Goal: Information Seeking & Learning: Find specific fact

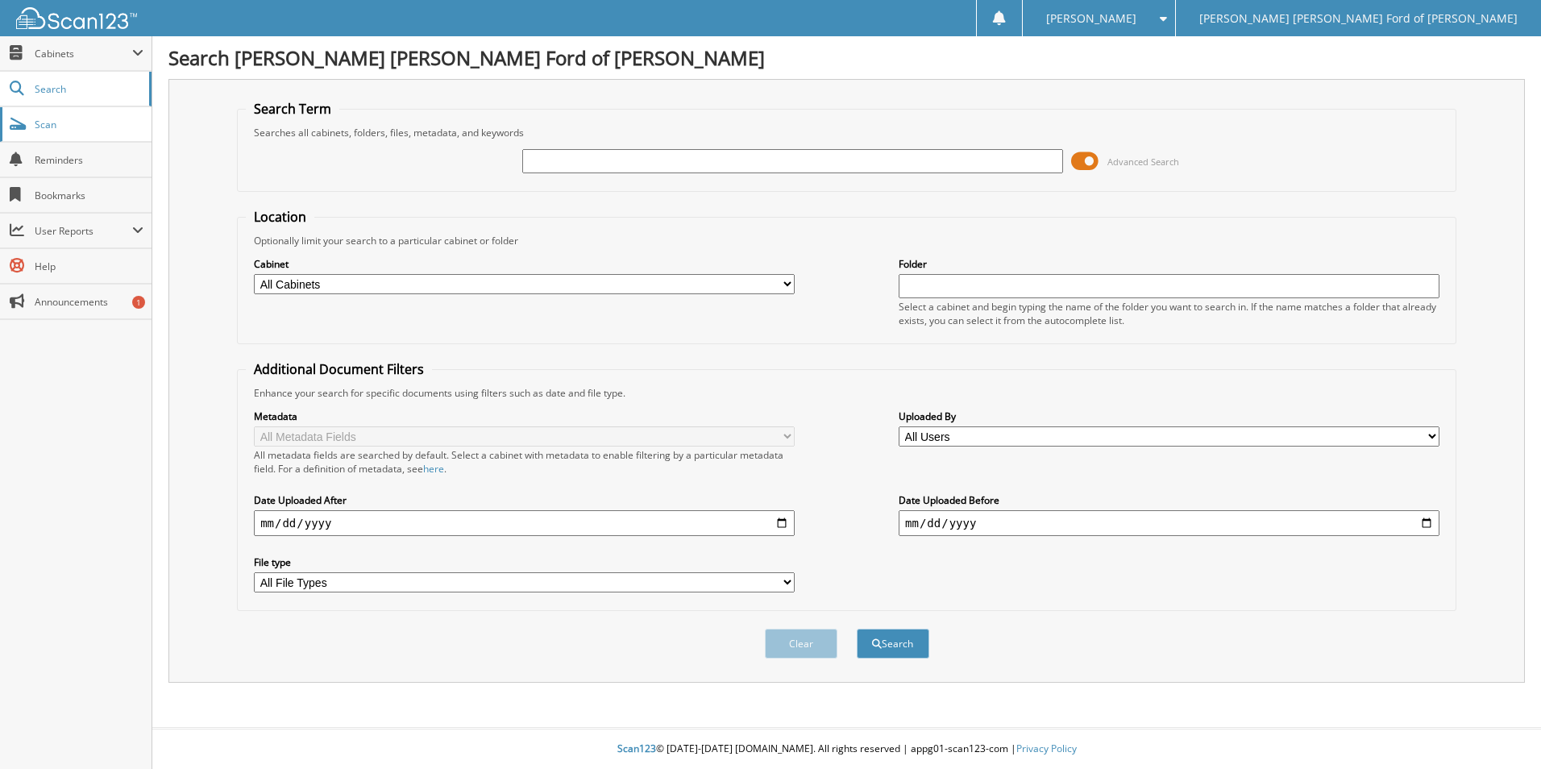
click at [69, 127] on span "Scan" at bounding box center [89, 125] width 109 height 14
type input "DOUBLE D"
click at [857, 629] on button "Search" at bounding box center [893, 644] width 73 height 30
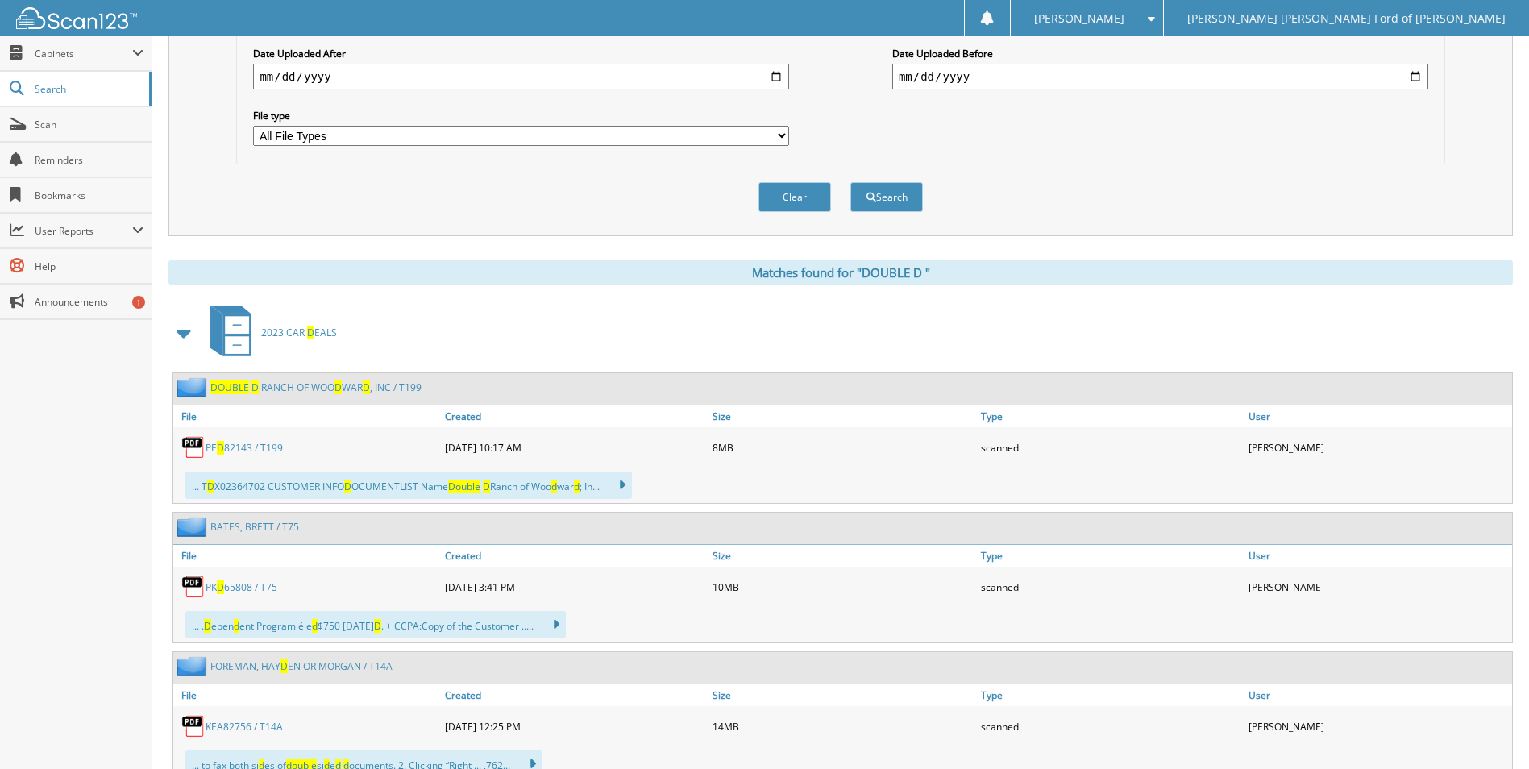
scroll to position [484, 0]
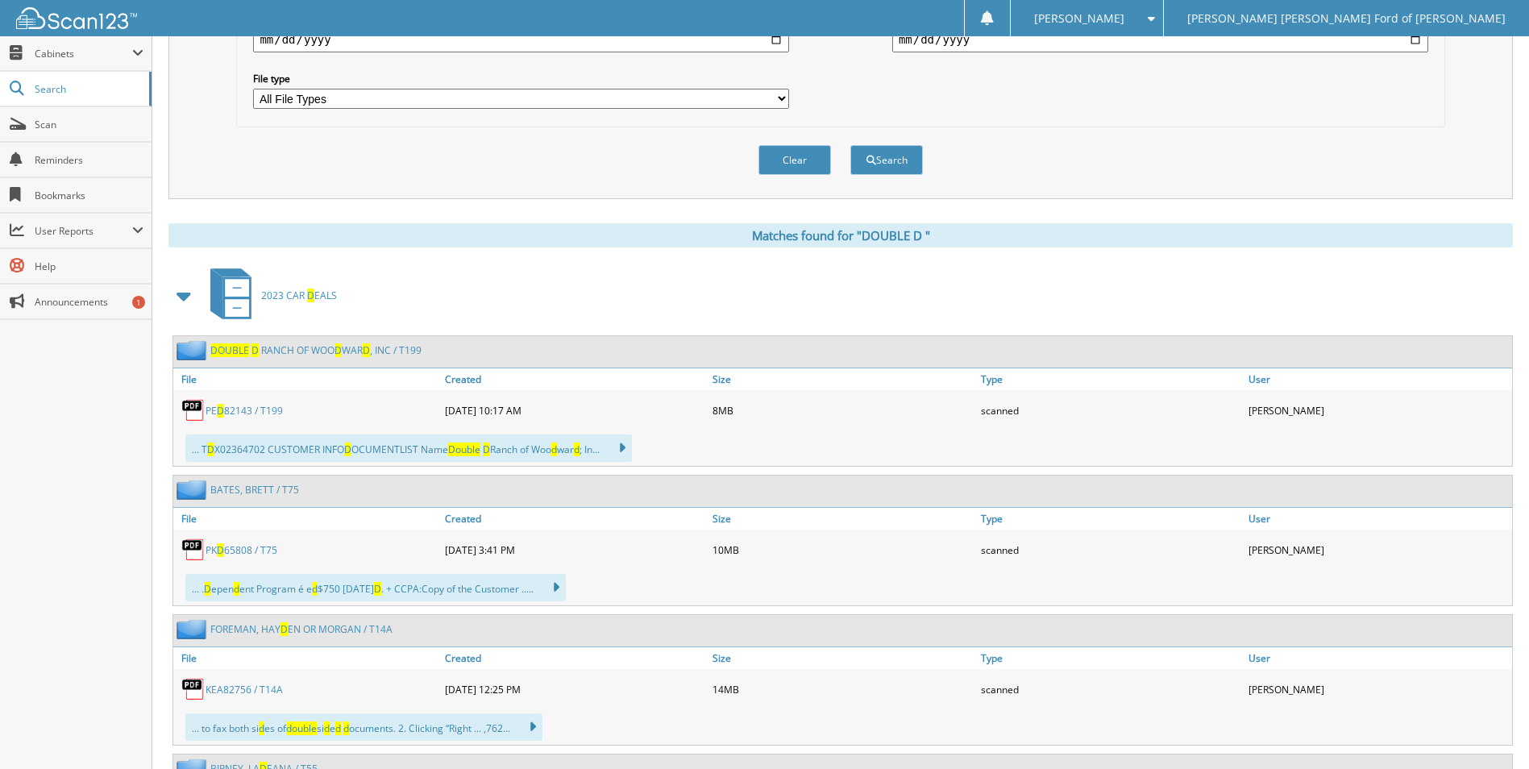
click at [235, 551] on link "P K D 6 5 8 0 8 / T 7 5" at bounding box center [242, 550] width 72 height 14
click at [259, 349] on link "D O U B L E D R A N C H O F W O O D W A R D , I N C / T 1 9 9" at bounding box center [315, 350] width 211 height 14
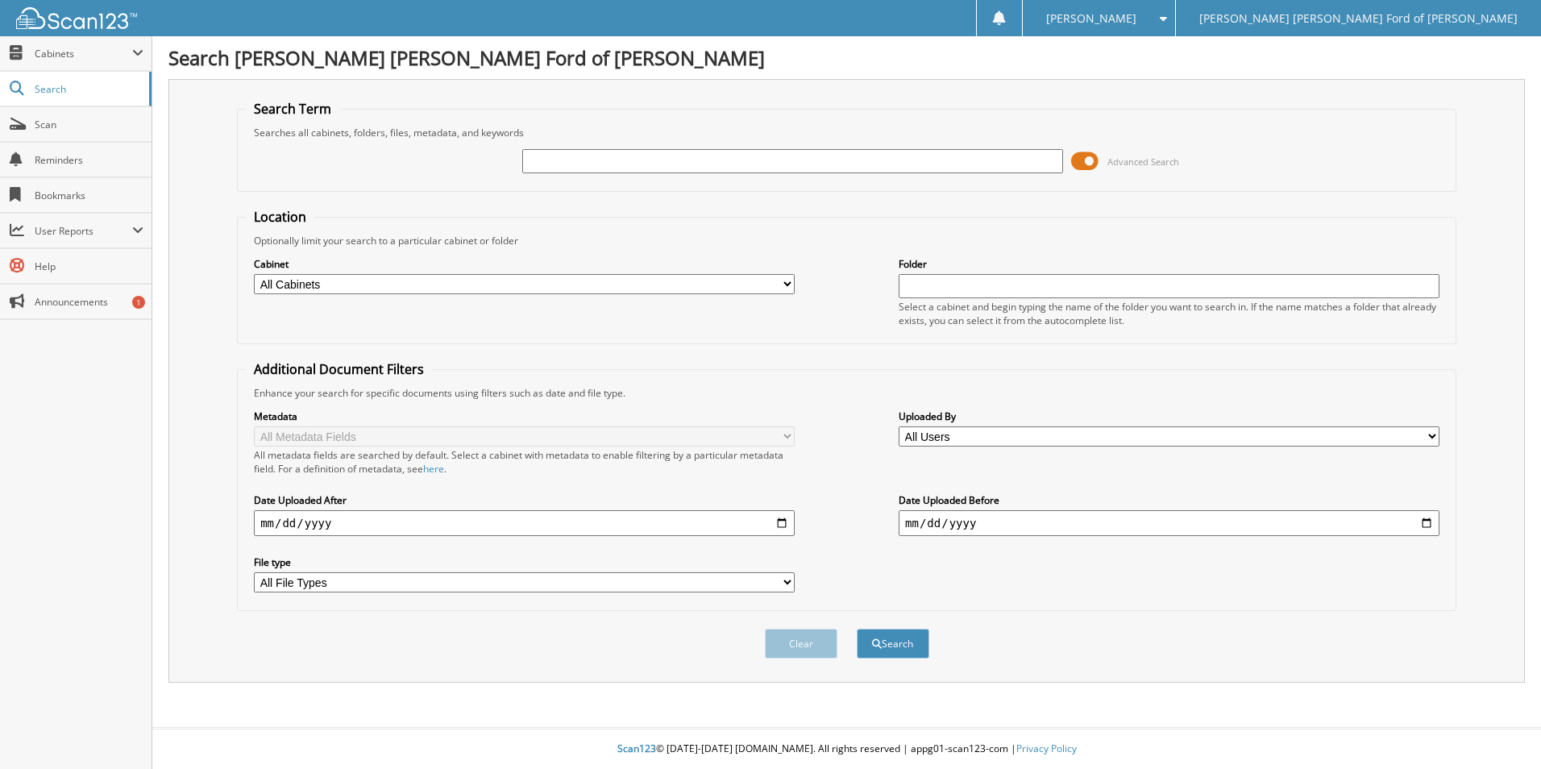
click at [931, 169] on input "text" at bounding box center [792, 161] width 541 height 24
type input "DOUBLE D RANCH"
click at [857, 629] on button "Search" at bounding box center [893, 644] width 73 height 30
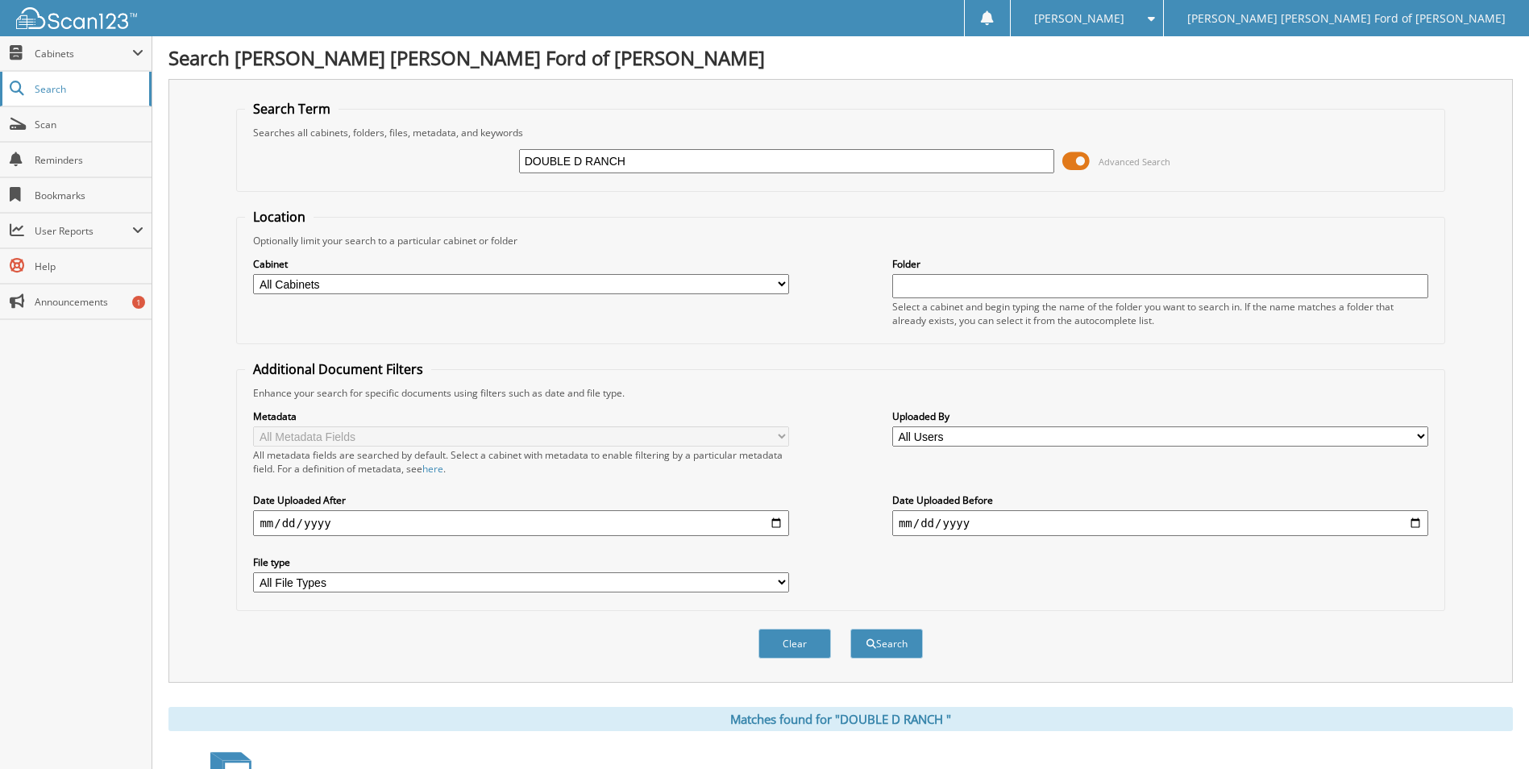
click at [130, 84] on span "Search" at bounding box center [88, 89] width 106 height 14
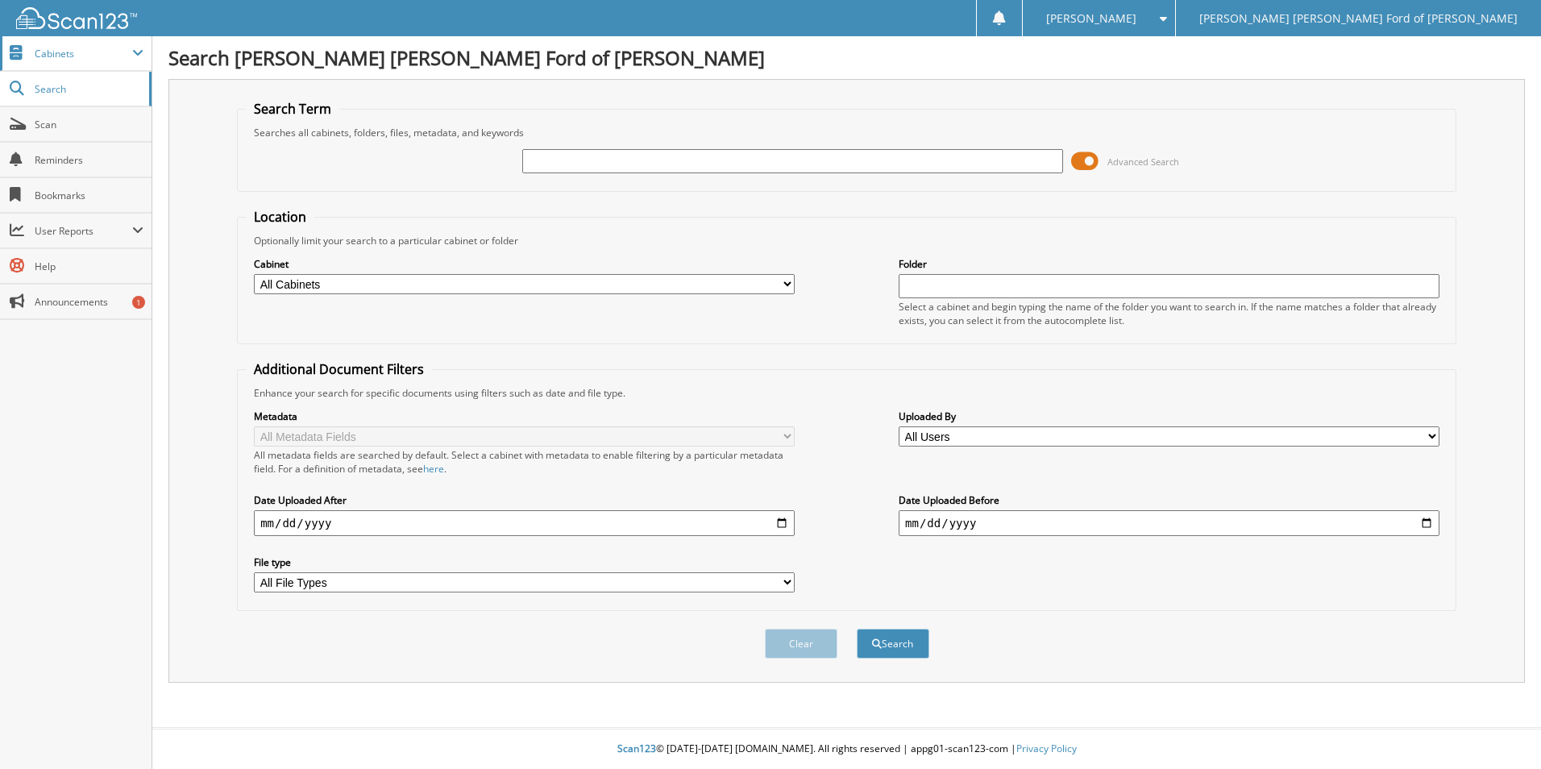
click at [71, 69] on span "Cabinets" at bounding box center [76, 53] width 152 height 35
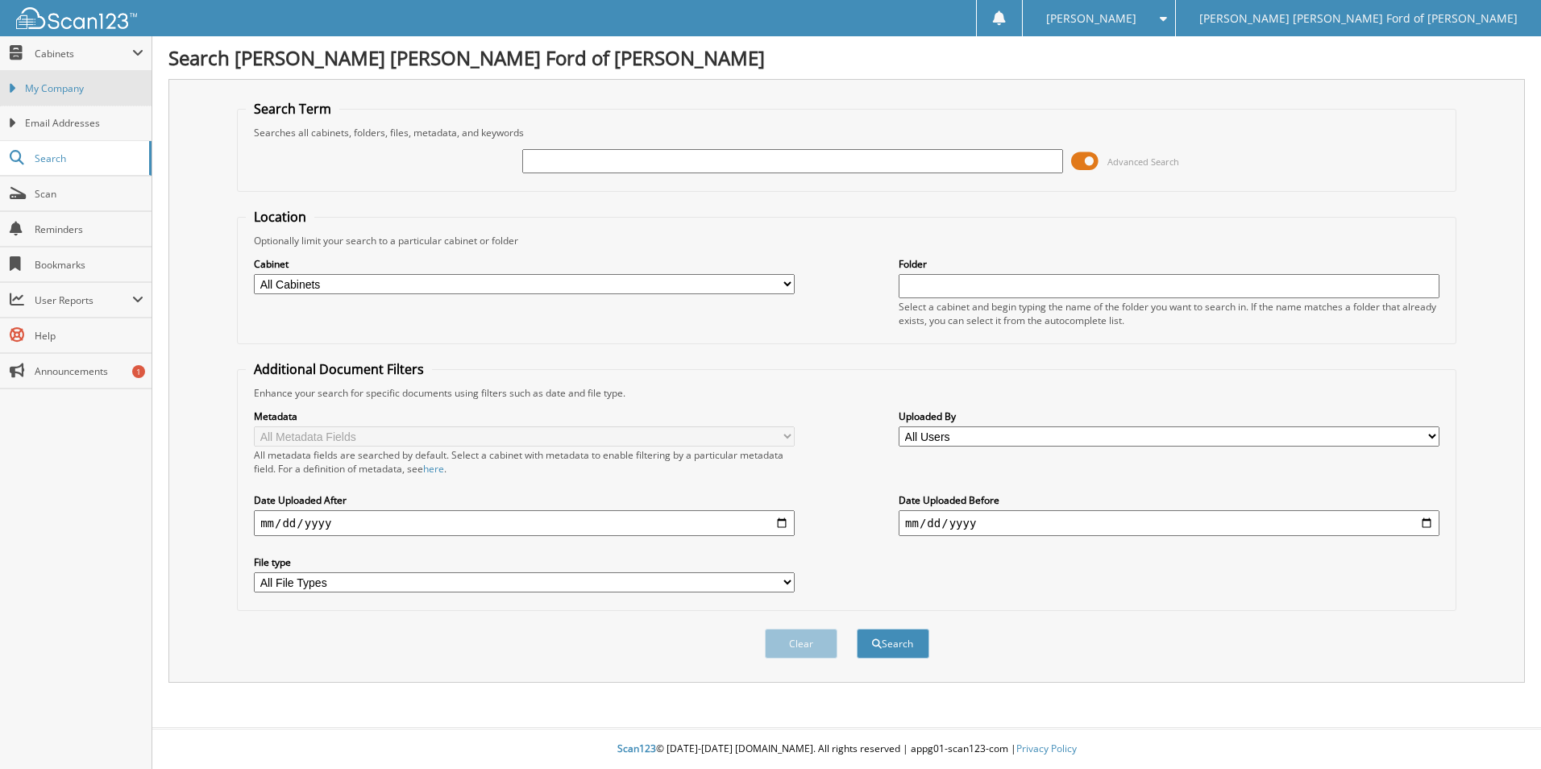
click at [93, 98] on link "My Company" at bounding box center [76, 88] width 152 height 35
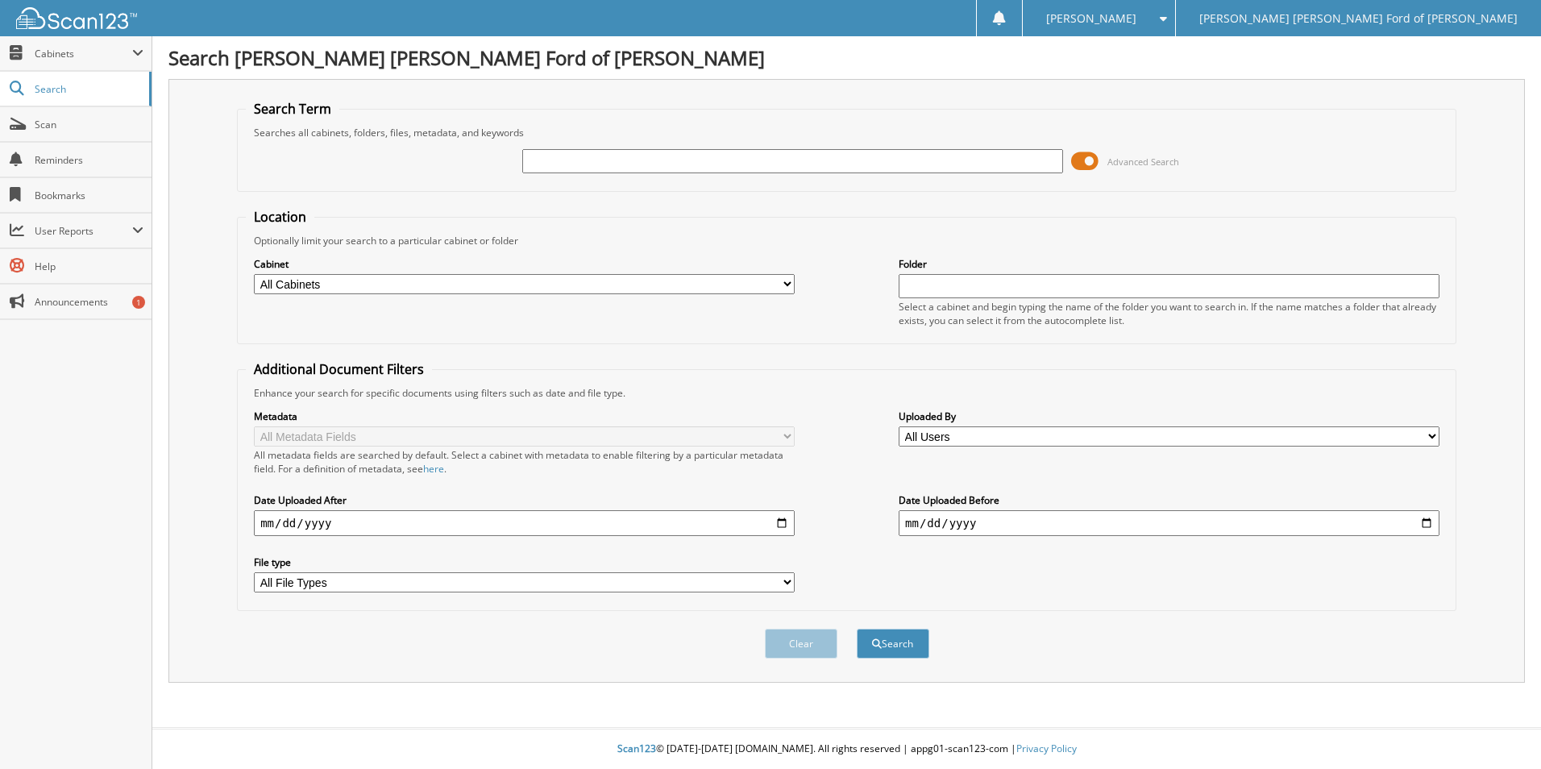
click at [921, 295] on input "text" at bounding box center [1169, 286] width 541 height 24
click at [540, 287] on select "All Cabinets 2022 ACCOUNTS PAYABLE 2022 CAR DEALS 2023 ACCOUNTS PAYABLE 2023 CA…" at bounding box center [524, 284] width 541 height 20
select select "38885"
click at [254, 274] on select "All Cabinets 2022 ACCOUNTS PAYABLE 2022 CAR DEALS 2023 ACCOUNTS PAYABLE 2023 CA…" at bounding box center [524, 284] width 541 height 20
click at [778, 527] on input "date" at bounding box center [524, 523] width 541 height 26
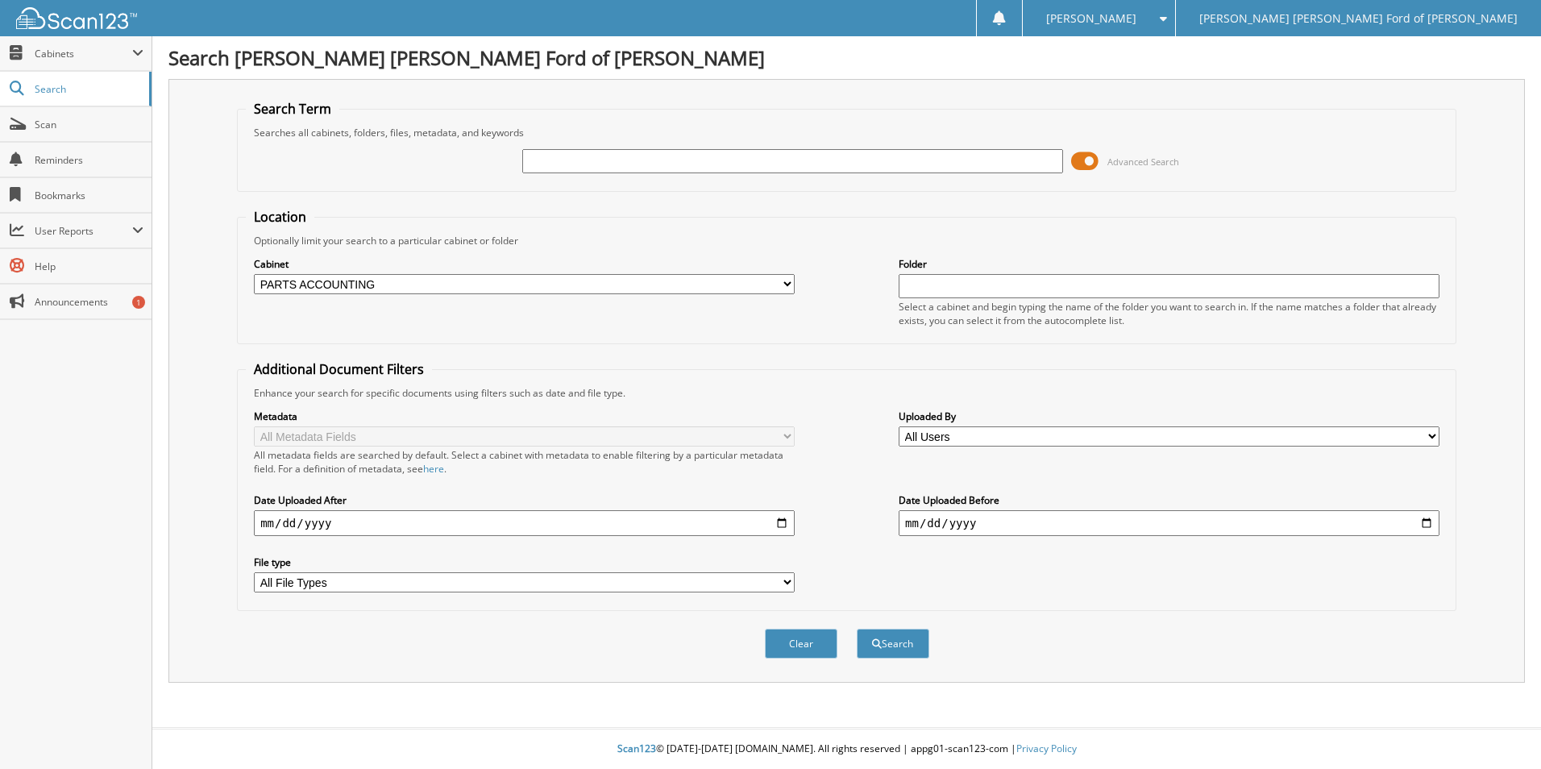
click at [455, 544] on div "Metadata All Metadata Fields All metadata fields are searched by default. Selec…" at bounding box center [847, 501] width 1202 height 202
click at [575, 164] on input "text" at bounding box center [792, 161] width 541 height 24
type input "DOUBLE D"
click at [857, 629] on button "Search" at bounding box center [893, 644] width 73 height 30
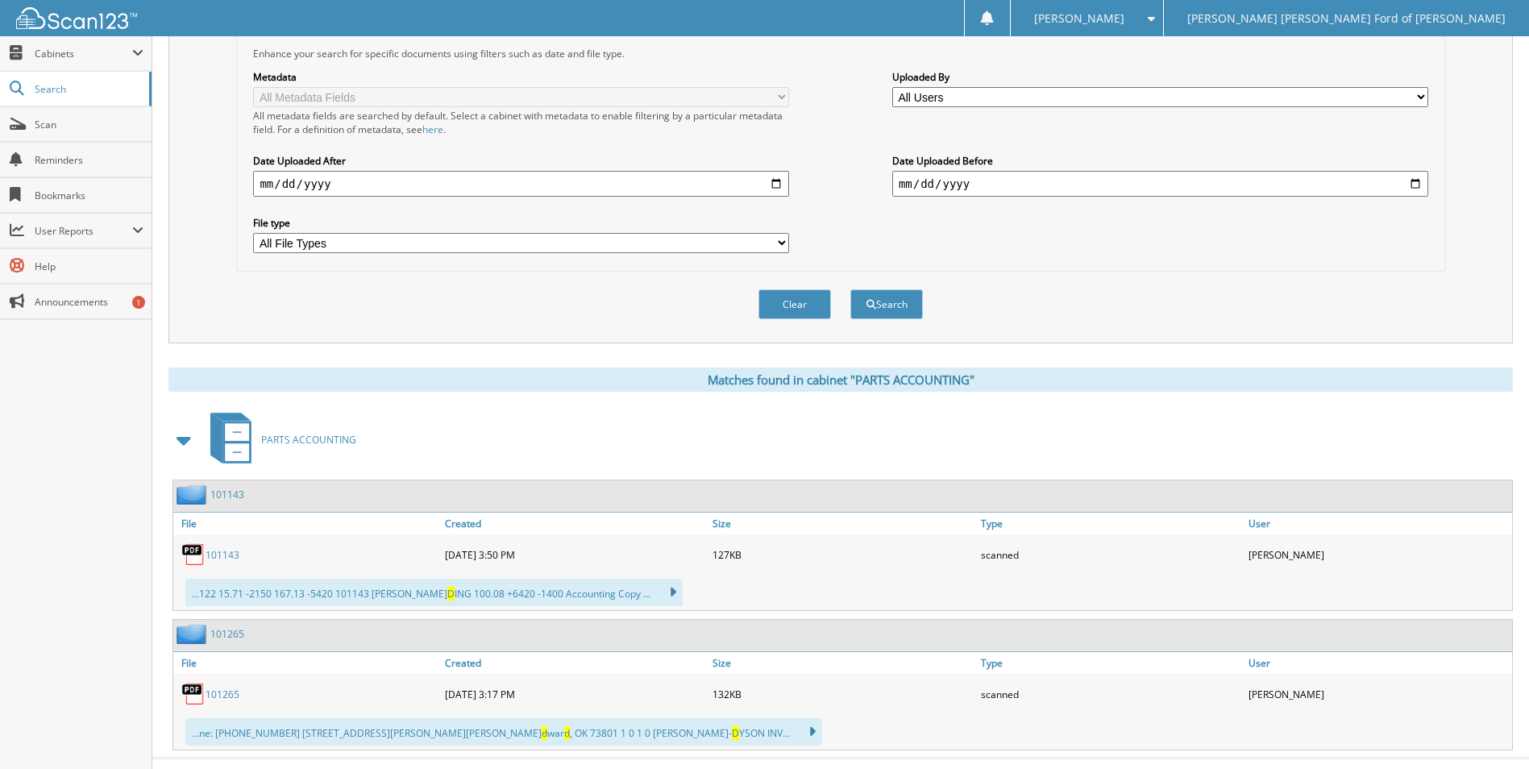
scroll to position [370, 0]
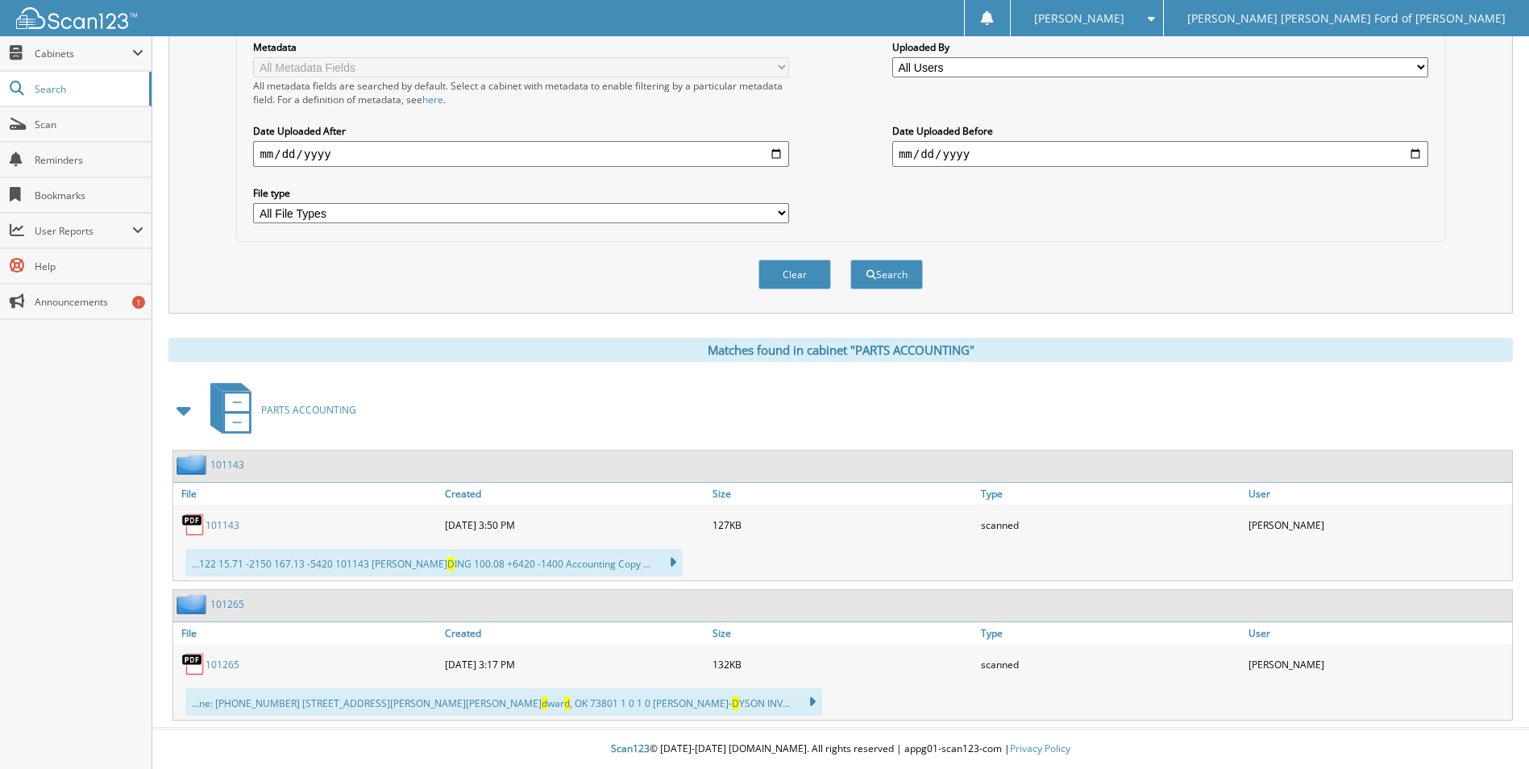
click at [222, 527] on link "101143" at bounding box center [223, 525] width 34 height 14
click at [230, 669] on link "101265" at bounding box center [223, 665] width 34 height 14
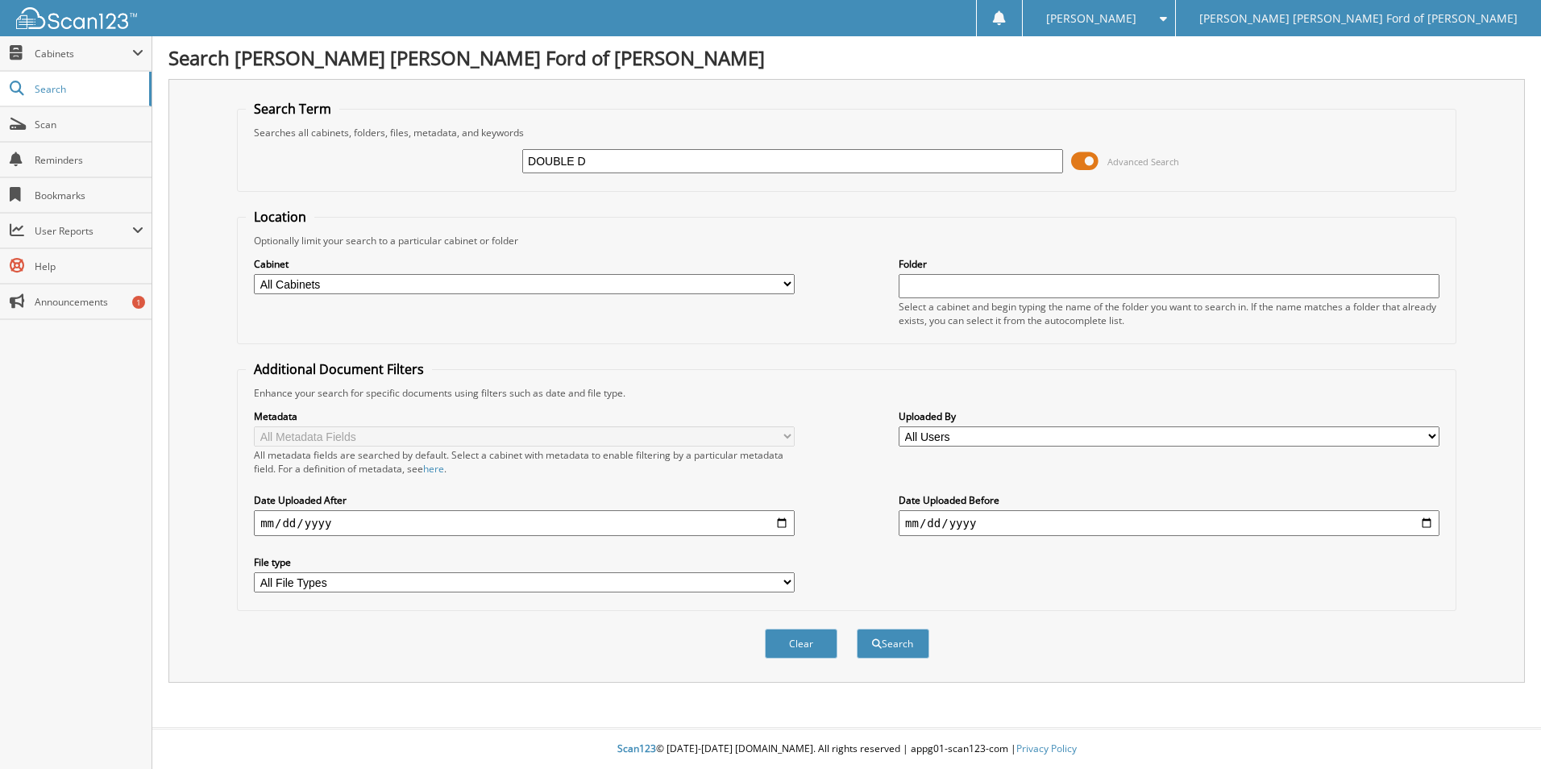
type input "DOUBLE D"
click at [857, 629] on button "Search" at bounding box center [893, 644] width 73 height 30
click at [779, 287] on select "All Cabinets 2022 ACCOUNTS PAYABLE 2022 CAR DEALS 2023 ACCOUNTS PAYABLE 2023 CA…" at bounding box center [524, 284] width 541 height 20
select select "38885"
click at [254, 274] on select "All Cabinets 2022 ACCOUNTS PAYABLE 2022 CAR DEALS 2023 ACCOUNTS PAYABLE 2023 CA…" at bounding box center [524, 284] width 541 height 20
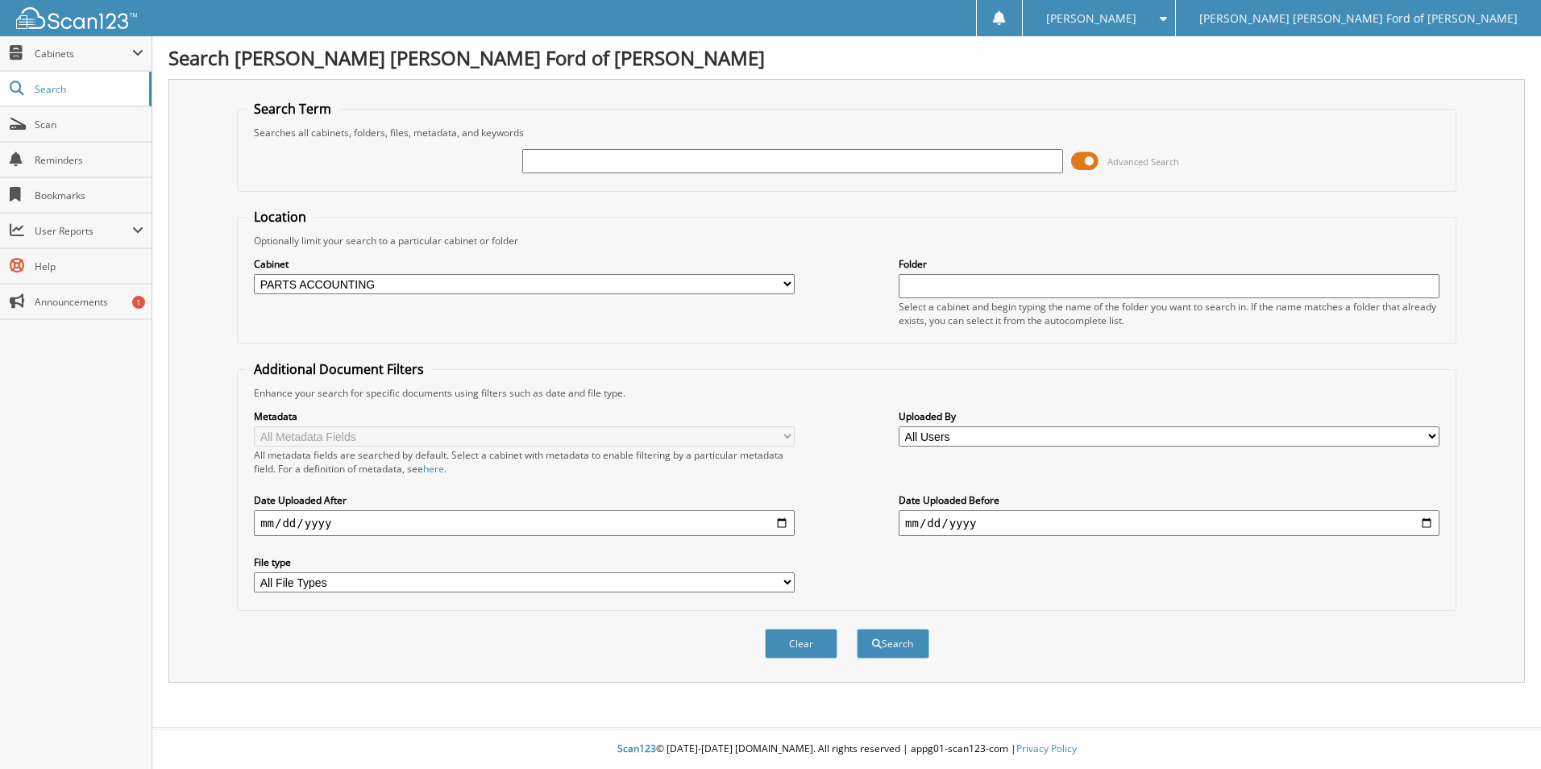
click at [630, 145] on div "Advanced Search" at bounding box center [847, 161] width 1202 height 44
click at [626, 156] on input "text" at bounding box center [792, 161] width 541 height 24
type input "BXTG5750"
click at [857, 629] on button "Search" at bounding box center [893, 644] width 73 height 30
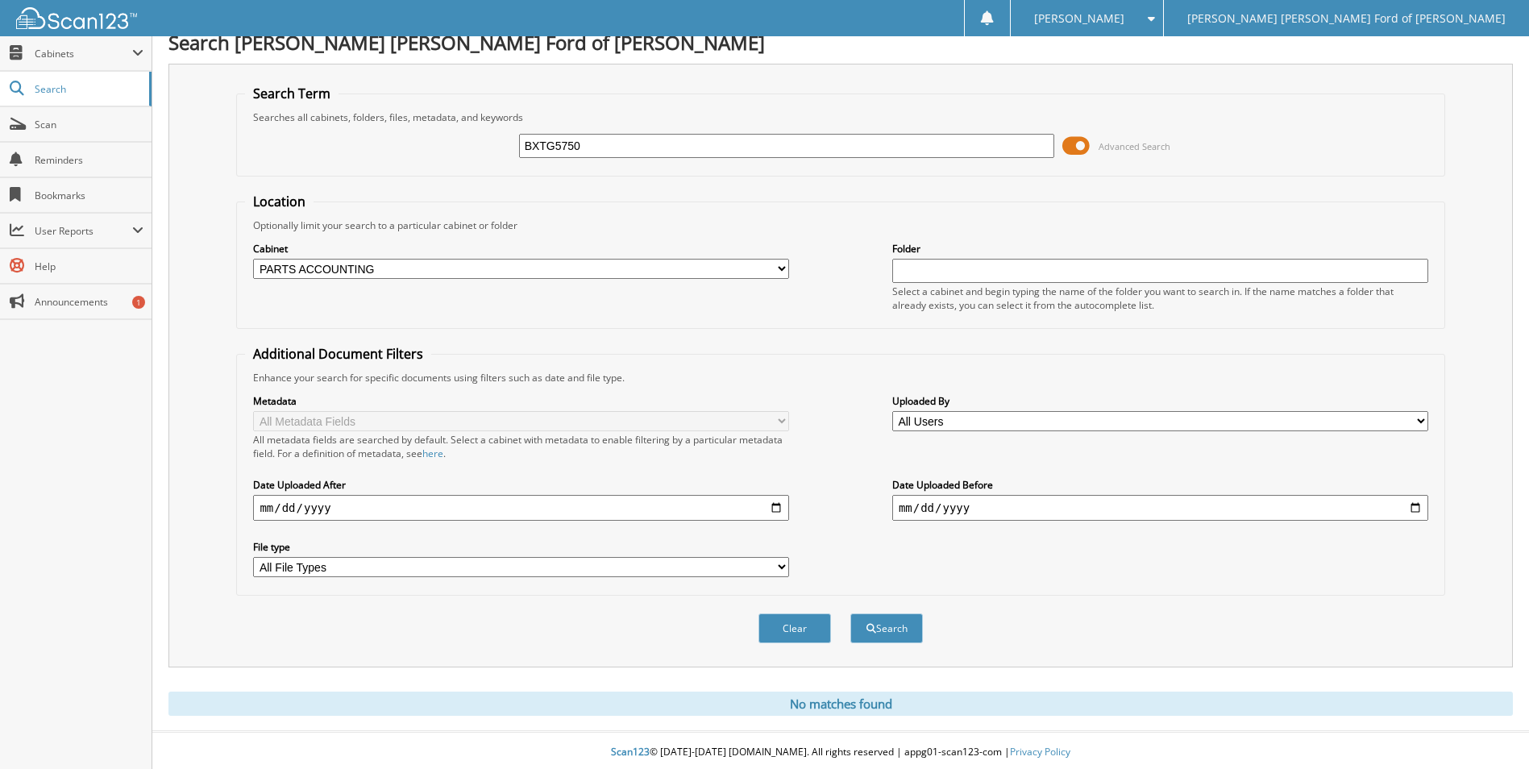
scroll to position [19, 0]
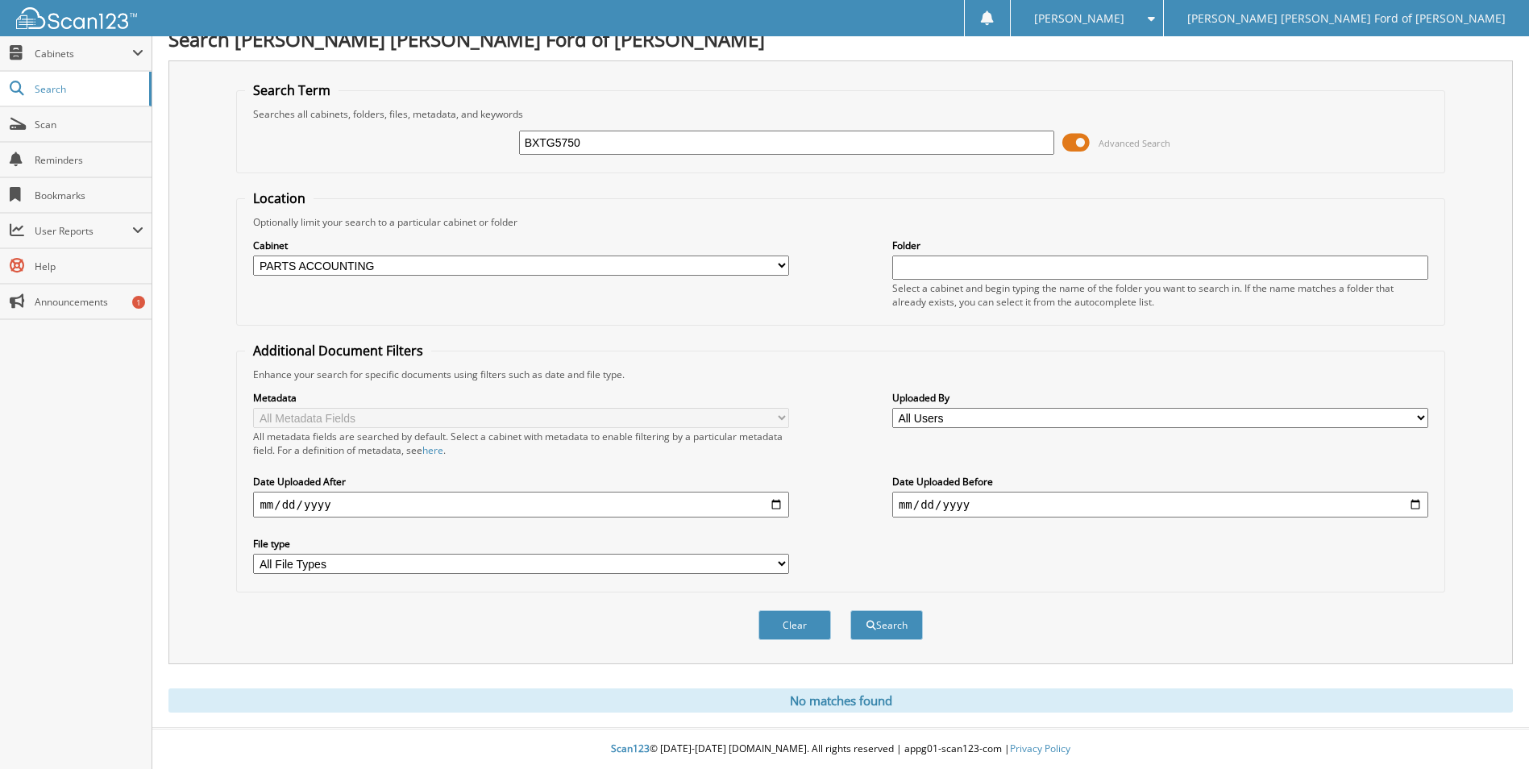
drag, startPoint x: 614, startPoint y: 148, endPoint x: 482, endPoint y: 136, distance: 132.8
click at [480, 139] on div "BXTG5750 Advanced Search" at bounding box center [840, 143] width 1191 height 44
